Goal: Task Accomplishment & Management: Use online tool/utility

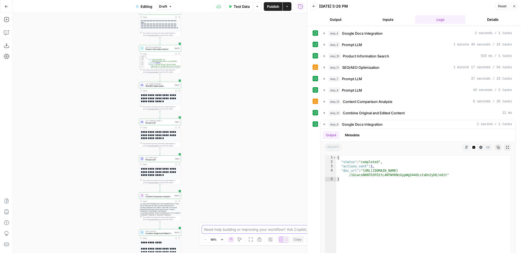
click at [256, 232] on textarea at bounding box center [257, 229] width 107 height 5
type textarea "**********"
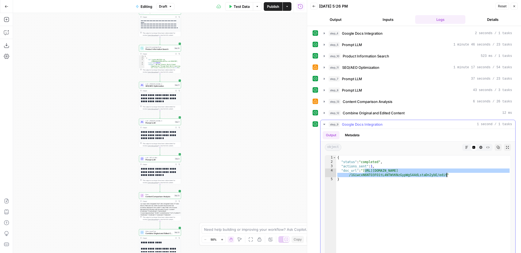
drag, startPoint x: 365, startPoint y: 172, endPoint x: 451, endPoint y: 179, distance: 86.3
click at [447, 176] on div "{ "status" : "completed" , "actions_sent" : 1 , "doc_url" : "https://docs.googl…" at bounding box center [423, 213] width 174 height 115
click at [250, 230] on textarea at bounding box center [257, 229] width 107 height 5
click at [6, 33] on icon "button" at bounding box center [6, 32] width 5 height 5
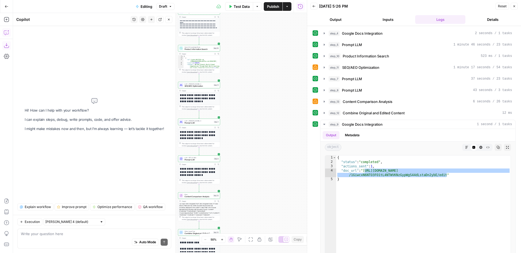
click at [121, 231] on textarea at bounding box center [94, 233] width 147 height 5
type textarea "I'm checking the correct google doc, I've checked the"
